Goal: Task Accomplishment & Management: Manage account settings

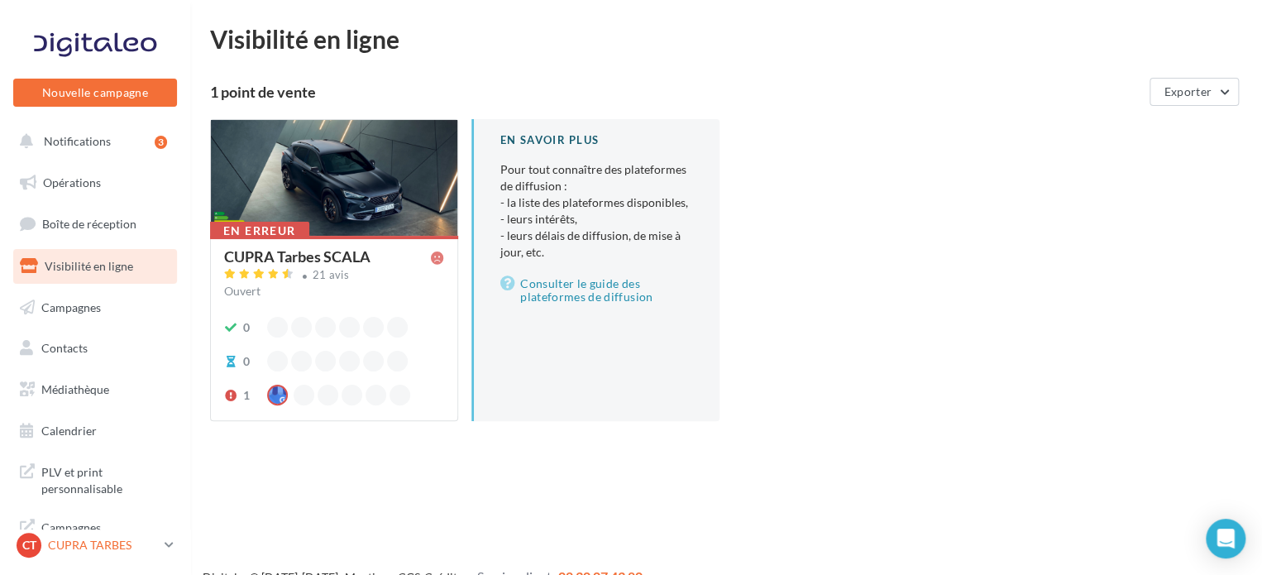
click at [55, 553] on p "CUPRA TARBES" at bounding box center [103, 545] width 110 height 17
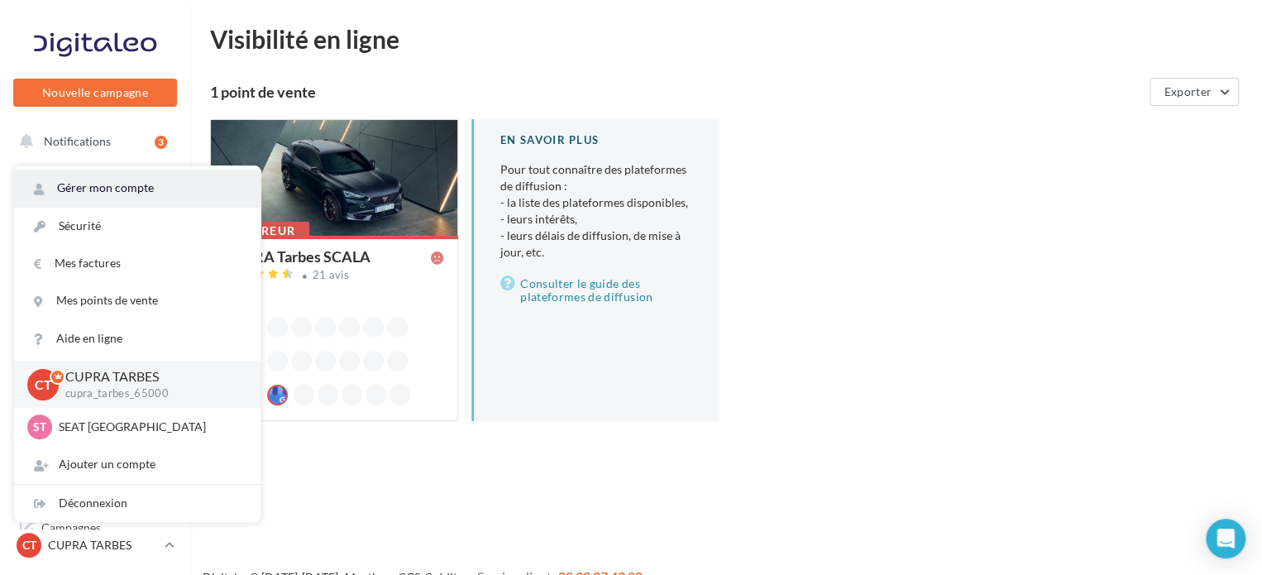
click at [146, 179] on link "Gérer mon compte" at bounding box center [137, 188] width 246 height 37
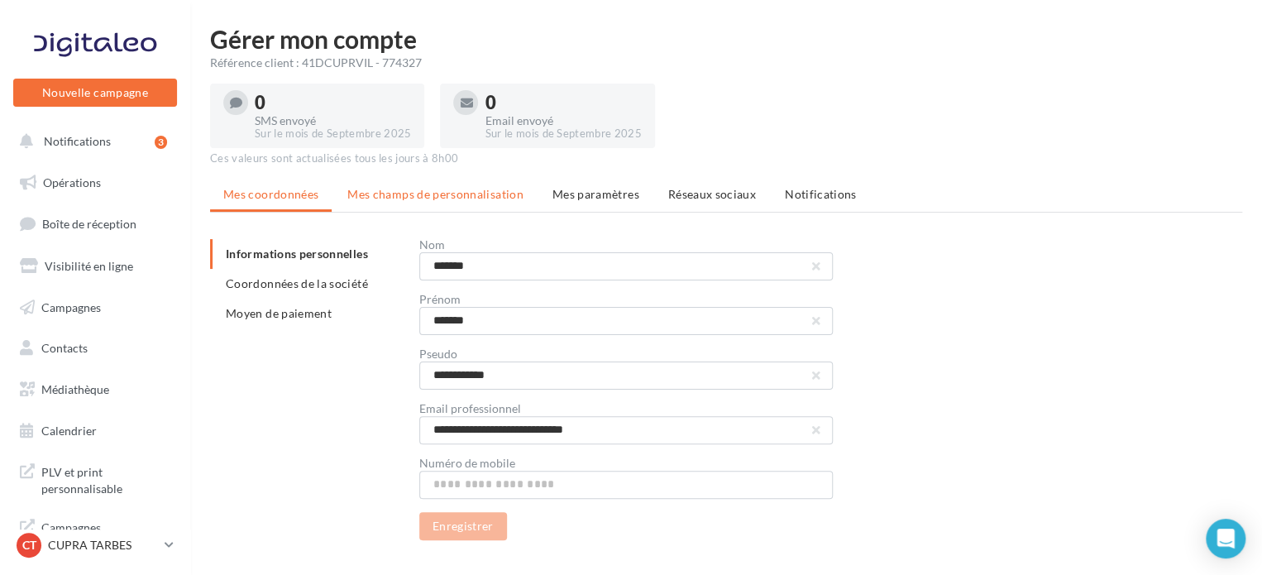
click at [452, 194] on span "Mes champs de personnalisation" at bounding box center [435, 194] width 176 height 14
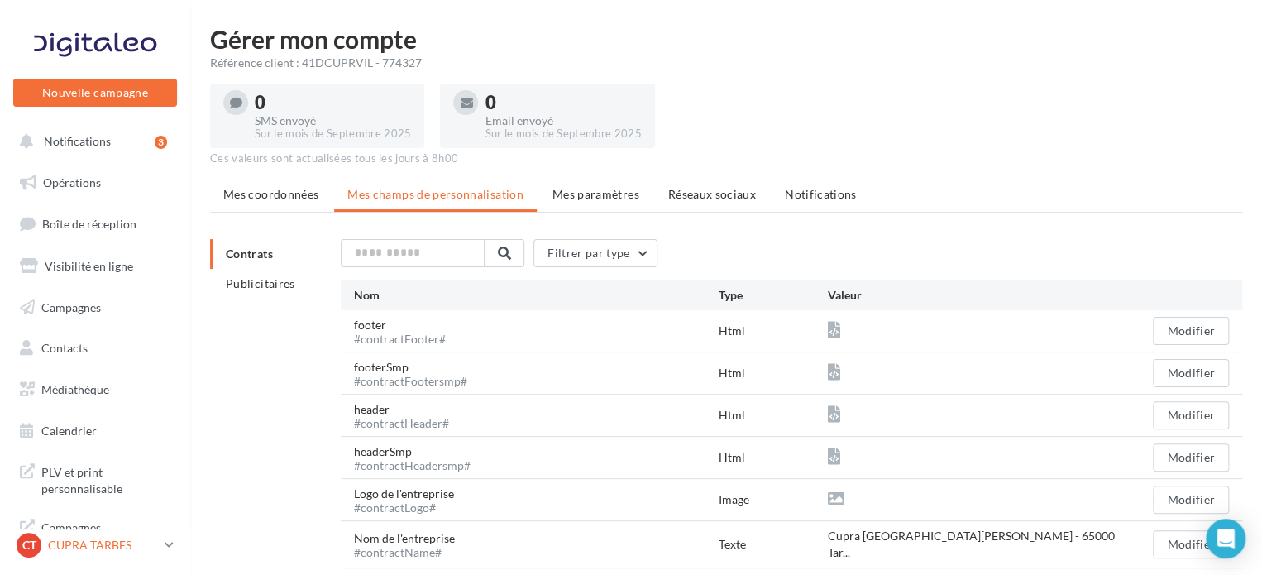
click at [89, 557] on div "CT CUPRA TARBES cupra_tarbes_65000" at bounding box center [87, 545] width 141 height 25
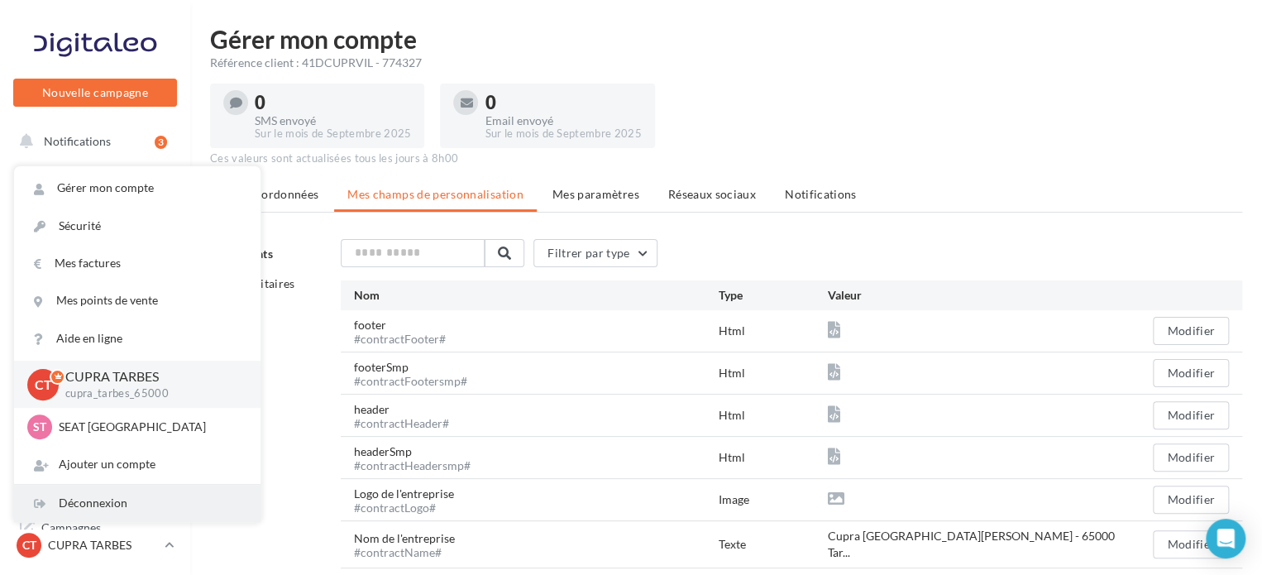
click at [129, 495] on div "Déconnexion" at bounding box center [137, 503] width 246 height 37
